Goal: Navigation & Orientation: Understand site structure

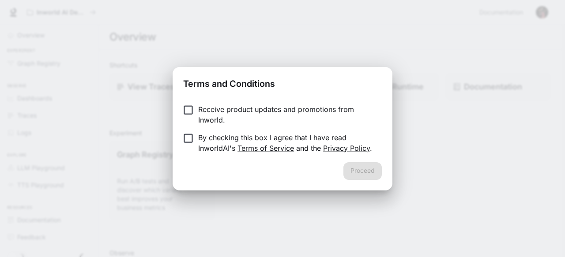
click at [188, 103] on div "Receive product updates and promotions from Inworld. By checking this box I agr…" at bounding box center [282, 129] width 220 height 65
click at [350, 173] on button "Proceed" at bounding box center [362, 171] width 38 height 18
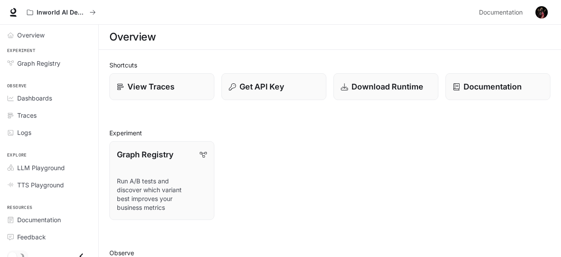
scroll to position [88, 0]
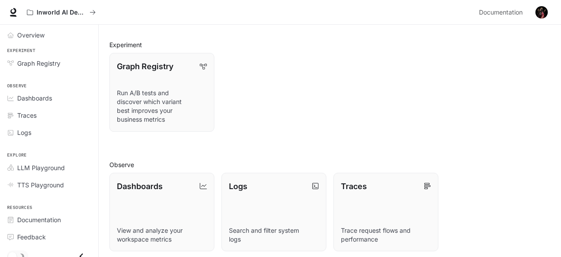
click at [136, 198] on link "Dashboards View and analyze your workspace metrics" at bounding box center [161, 212] width 105 height 79
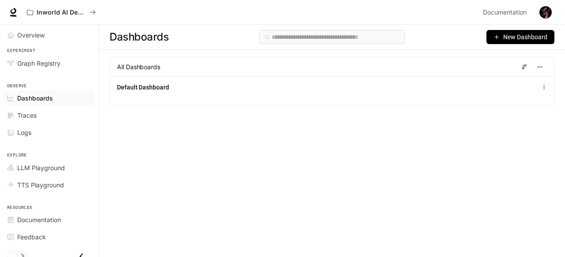
click at [60, 60] on div "Graph Registry" at bounding box center [54, 63] width 74 height 9
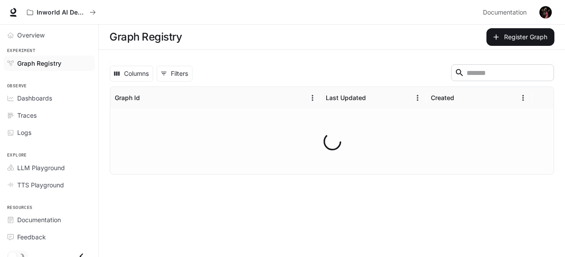
click at [47, 34] on div "Overview" at bounding box center [54, 34] width 74 height 9
